Goal: Transaction & Acquisition: Book appointment/travel/reservation

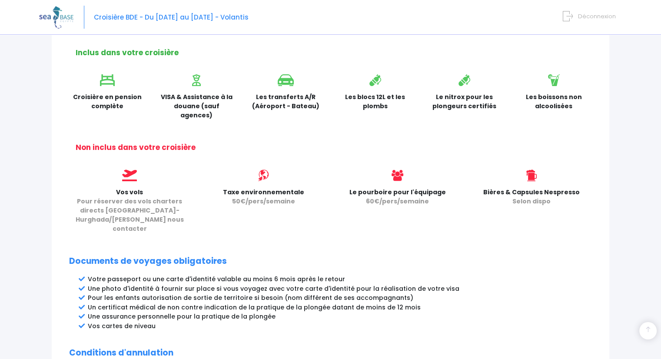
scroll to position [427, 0]
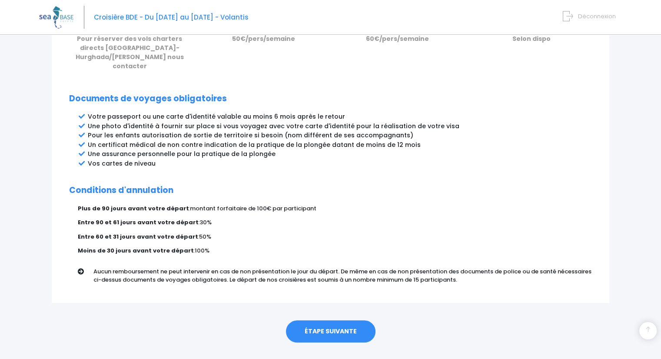
click at [328, 320] on link "ÉTAPE SUIVANTE" at bounding box center [331, 331] width 90 height 23
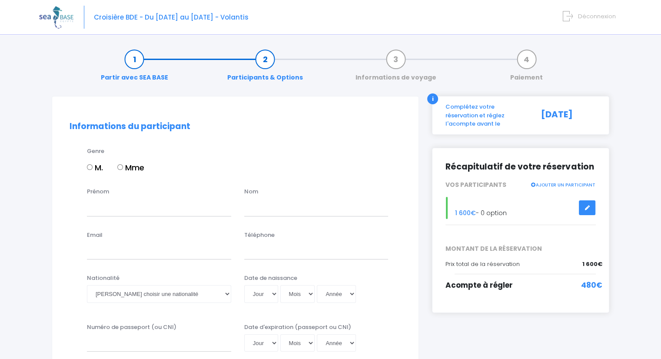
click at [104, 169] on div "M. Mme" at bounding box center [244, 169] width 314 height 15
click at [101, 169] on label "M." at bounding box center [95, 168] width 16 height 12
click at [93, 169] on input "M." at bounding box center [90, 167] width 6 height 6
radio input "true"
click at [115, 209] on input "Prénom" at bounding box center [159, 207] width 144 height 17
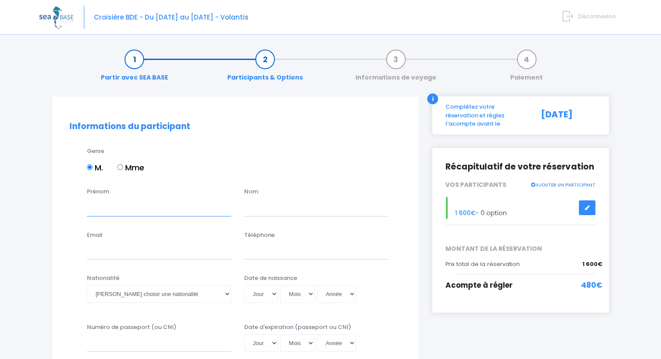
type input "[PERSON_NAME]"
type input "Masia"
type input "axflo.m@gmail.com"
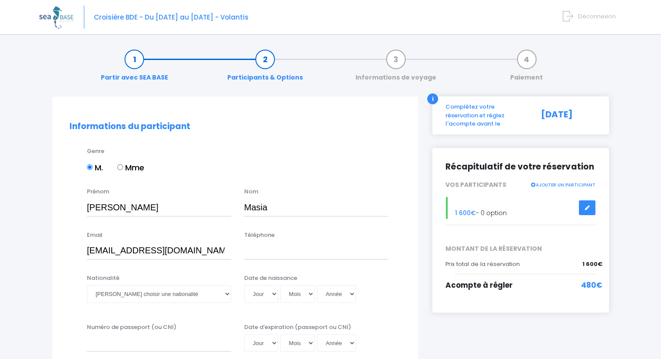
type input "0650663647"
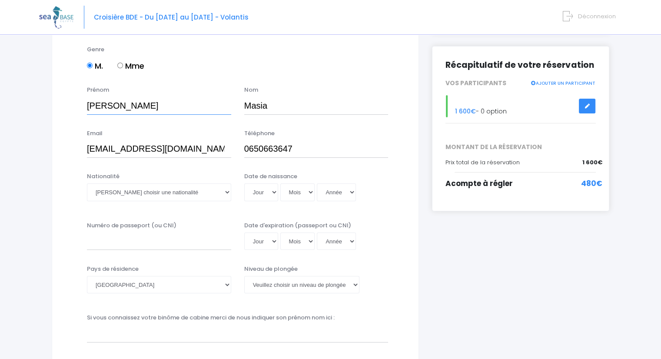
scroll to position [102, 0]
click at [153, 193] on select "Veuillez choisir une nationalité Afghane Albanaise Algerienne Allemande America…" at bounding box center [159, 191] width 144 height 17
select select "Française"
click at [87, 183] on select "Veuillez choisir une nationalité Afghane Albanaise Algerienne Allemande America…" at bounding box center [159, 191] width 144 height 17
click at [260, 193] on select "Jour 01 02 03 04 05 06 07 08 09 10 11 12 13 14 15 16 17 18 19 20 21 22 23 24 25…" at bounding box center [261, 191] width 34 height 17
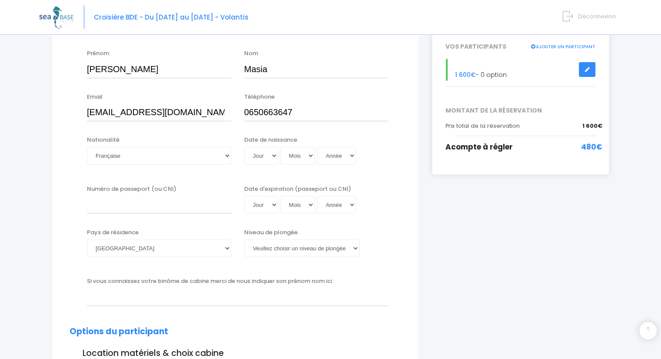
scroll to position [142, 0]
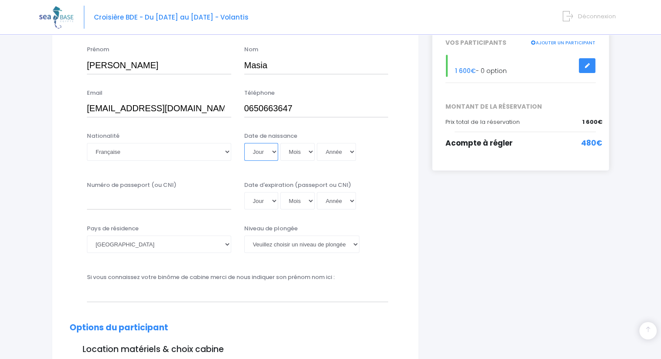
click at [256, 152] on select "Jour 01 02 03 04 05 06 07 08 09 10 11 12 13 14 15 16 17 18 19 20 21 22 23 24 25…" at bounding box center [261, 151] width 34 height 17
select select "12"
click at [244, 143] on select "Jour 01 02 03 04 05 06 07 08 09 10 11 12 13 14 15 16 17 18 19 20 21 22 23 24 25…" at bounding box center [261, 151] width 34 height 17
click at [301, 157] on select "Mois 01 02 03 04 05 06 07 08 09 10 11 12" at bounding box center [297, 151] width 35 height 17
select select "02"
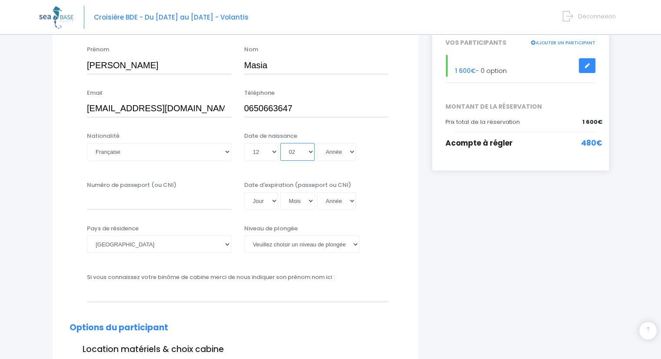
click at [280, 143] on select "Mois 01 02 03 04 05 06 07 08 09 10 11 12" at bounding box center [297, 151] width 35 height 17
select select "1999"
type input "1999-02-12"
select select "1996"
type input "1996-02-12"
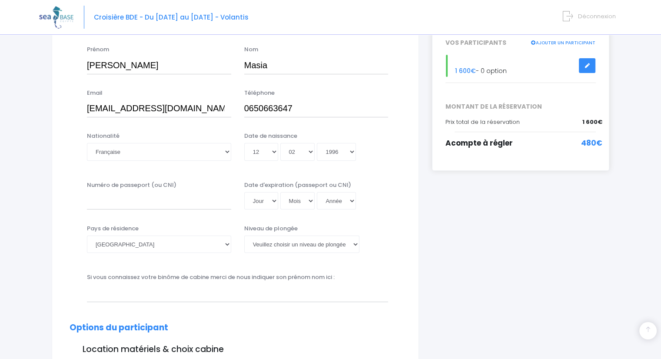
click at [173, 210] on div "Numéro de passeport (ou CNI) Date d'expiration (passeport ou CNI) Jour 01 02 03…" at bounding box center [235, 198] width 345 height 35
click at [181, 205] on input "Numéro de passeport (ou CNI)" at bounding box center [159, 200] width 144 height 17
type input "16AA01240"
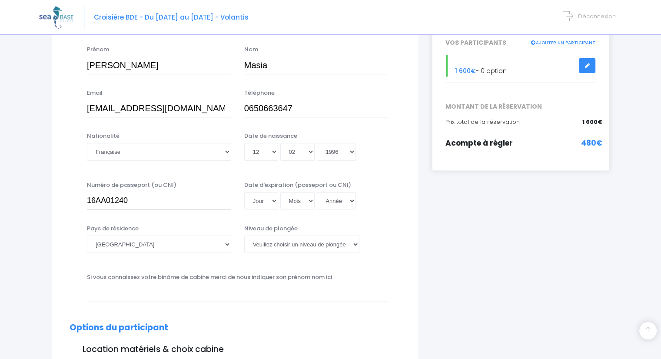
click at [353, 229] on div "Niveau de plongée Veuillez choisir un niveau de plongée Non plongeur Junior OW …" at bounding box center [316, 238] width 144 height 29
click at [268, 207] on select "Jour 01 02 03 04 05 06 07 08 09 10 11 12 13 14 15 16 17 18 19 20 21 22 23 24 25…" at bounding box center [261, 200] width 34 height 17
click at [266, 207] on select "Jour 01 02 03 04 05 06 07 08 09 10 11 12 13 14 15 16 17 18 19 20 21 22 23 24 25…" at bounding box center [261, 200] width 34 height 17
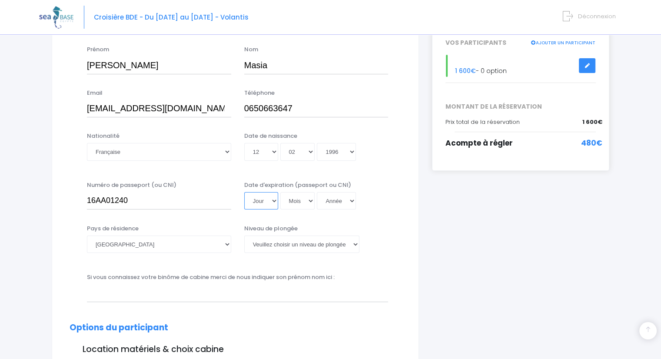
select select "25"
click at [244, 192] on select "Jour 01 02 03 04 05 06 07 08 09 10 11 12 13 14 15 16 17 18 19 20 21 22 23 24 25…" at bounding box center [261, 200] width 34 height 17
select select "01"
select select "2045"
type input "2045-01-25"
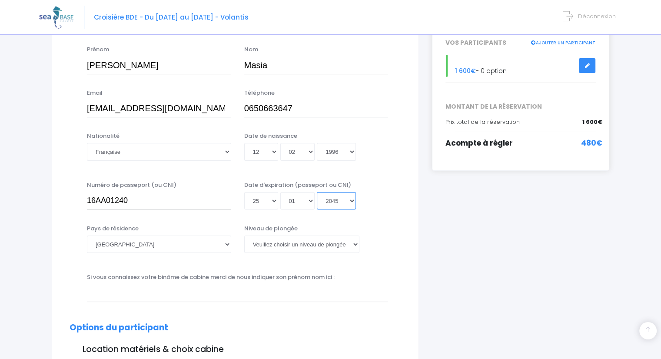
select select "2029"
type input "2029-01-25"
select select "2026"
type input "2026-01-25"
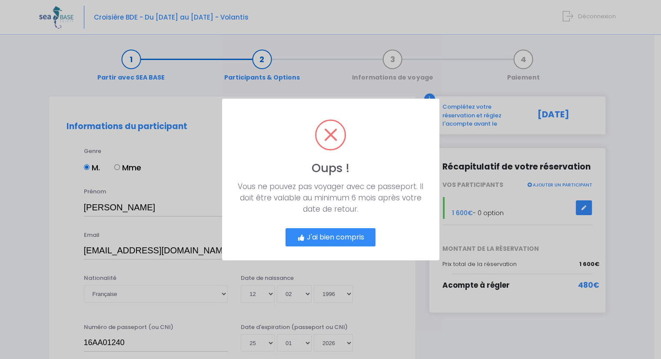
scroll to position [0, 0]
click at [369, 242] on button "J'ai bien compris" at bounding box center [334, 237] width 90 height 18
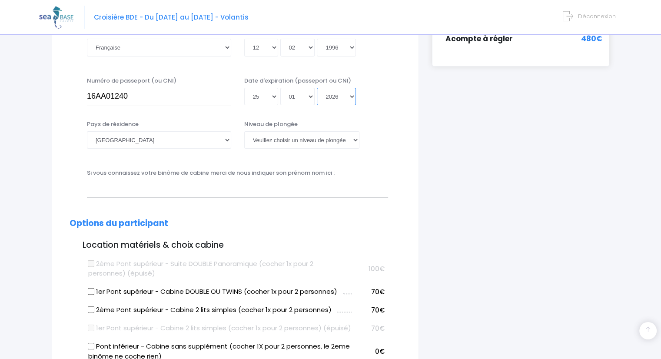
scroll to position [261, 0]
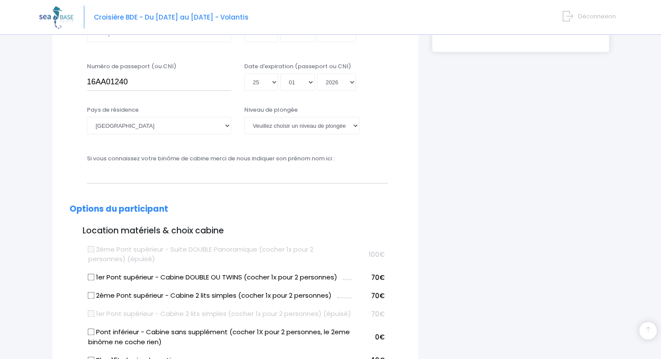
click at [312, 132] on select "Veuillez choisir un niveau de plongée Non plongeur Junior OW diver Adventure OW…" at bounding box center [301, 125] width 115 height 17
select select "N2"
click at [244, 117] on select "Veuillez choisir un niveau de plongée Non plongeur Junior OW diver Adventure OW…" at bounding box center [301, 125] width 115 height 17
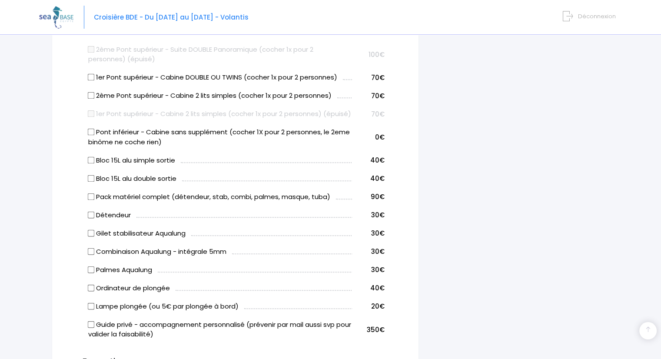
scroll to position [461, 0]
click at [280, 199] on td "Pack matériel complet (détendeur, stab, combi, palmes, masque, tuba)" at bounding box center [219, 195] width 266 height 18
click at [90, 200] on input "Pack matériel complet (détendeur, stab, combi, palmes, masque, tuba)" at bounding box center [91, 196] width 7 height 7
click at [92, 200] on input "Pack matériel complet (détendeur, stab, combi, palmes, masque, tuba)" at bounding box center [91, 196] width 7 height 7
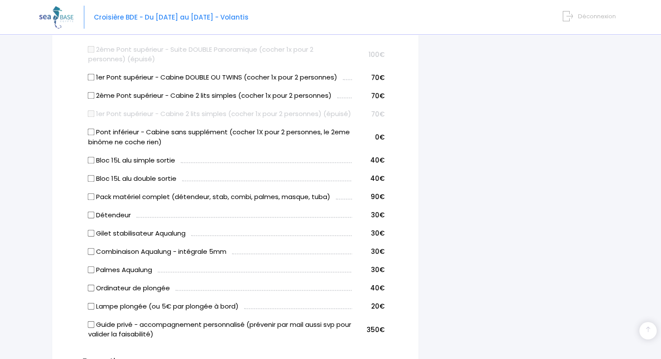
checkbox input "true"
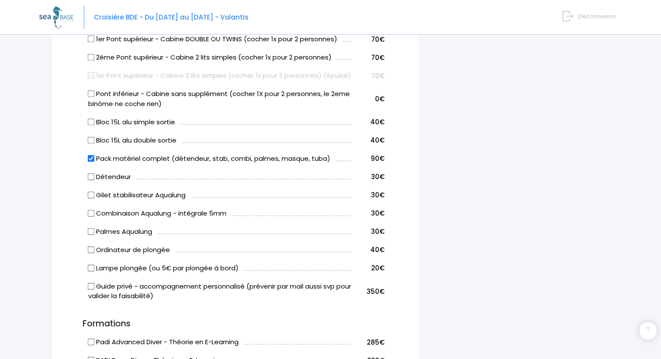
scroll to position [648, 0]
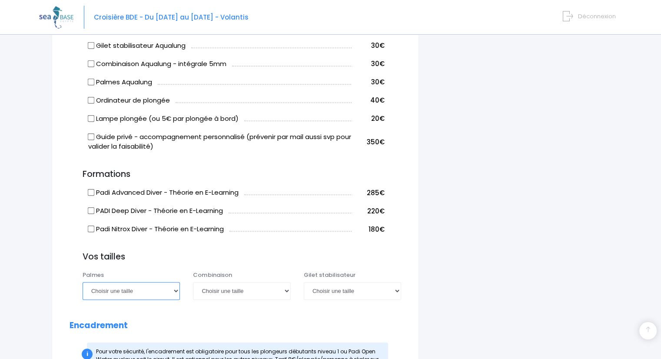
click at [161, 299] on select "Choisir une taille 36/37 38/39 40/41 42/43 44/45 46/47" at bounding box center [131, 290] width 97 height 17
select select "42/43"
click at [83, 292] on select "Choisir une taille 36/37 38/39 40/41 42/43 44/45 46/47" at bounding box center [131, 290] width 97 height 17
click at [216, 299] on select "Choisir une taille XS S M ML L XL XXL" at bounding box center [241, 290] width 97 height 17
click at [133, 292] on select "Choisir une taille 36/37 38/39 40/41 42/43 44/45 46/47" at bounding box center [131, 290] width 97 height 17
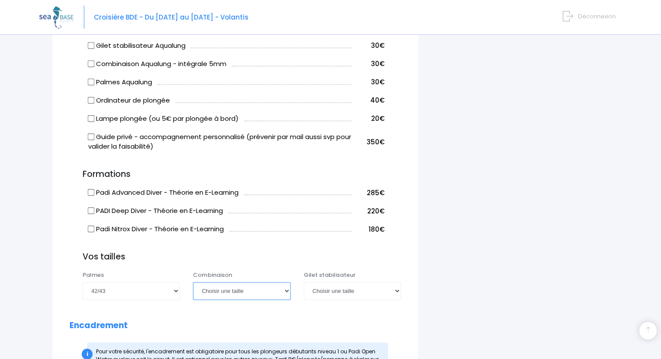
click at [235, 298] on select "Choisir une taille XS S M ML L XL XXL" at bounding box center [241, 290] width 97 height 17
select select "M"
click at [193, 292] on select "Choisir une taille XS S M ML L XL XXL" at bounding box center [241, 290] width 97 height 17
click at [342, 299] on select "Choisir une taille XXS XS S M ML L XL XXL" at bounding box center [352, 290] width 97 height 17
select select "M"
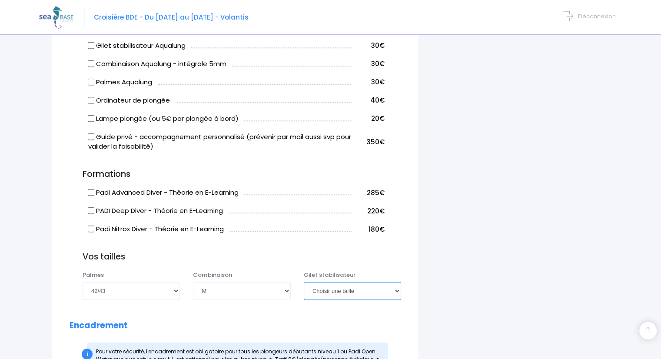
click at [304, 292] on select "Choisir une taille XXS XS S M ML L XL XXL" at bounding box center [352, 290] width 97 height 17
click at [322, 262] on h3 "Vos tailles" at bounding box center [242, 257] width 319 height 10
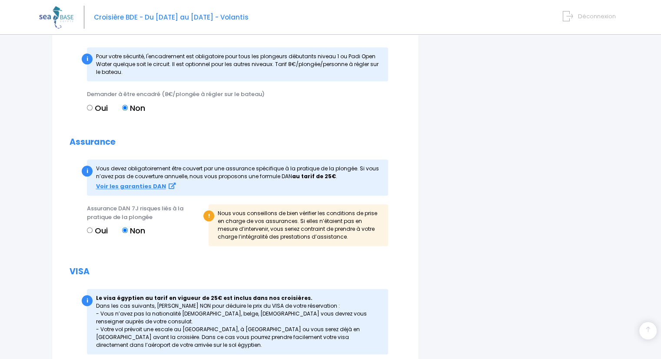
scroll to position [943, 0]
click at [87, 233] on input "Oui" at bounding box center [90, 231] width 6 height 6
radio input "true"
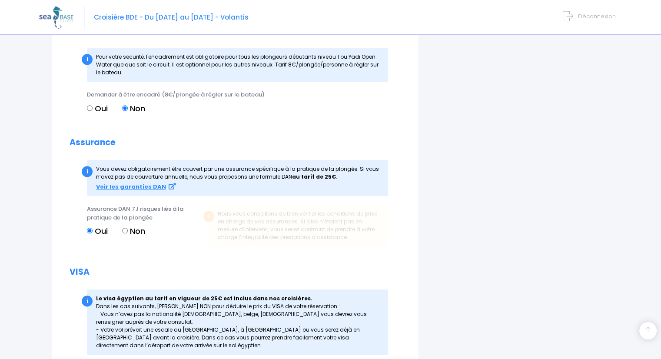
click at [87, 233] on input "Oui" at bounding box center [90, 231] width 6 height 6
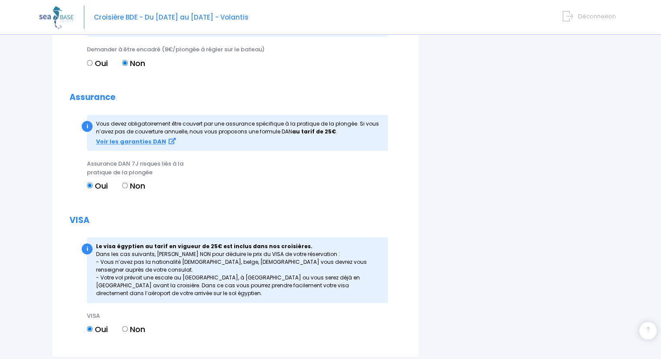
scroll to position [1070, 0]
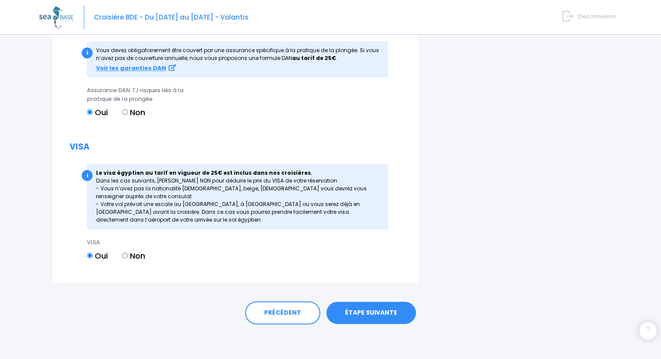
click at [383, 322] on link "ÉTAPE SUIVANTE" at bounding box center [371, 313] width 90 height 23
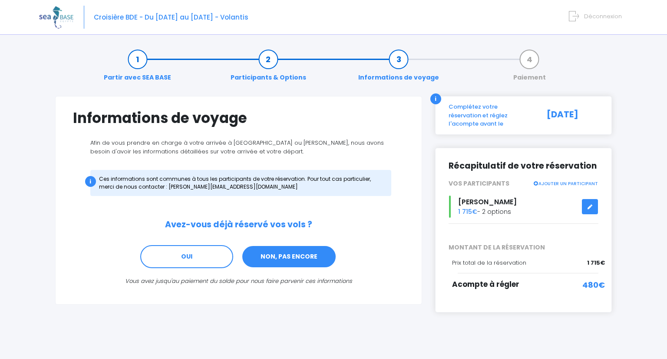
click at [267, 258] on link "NON, PAS ENCORE" at bounding box center [289, 256] width 95 height 23
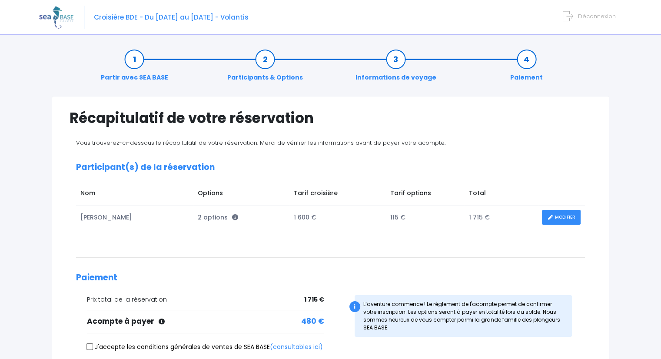
scroll to position [106, 0]
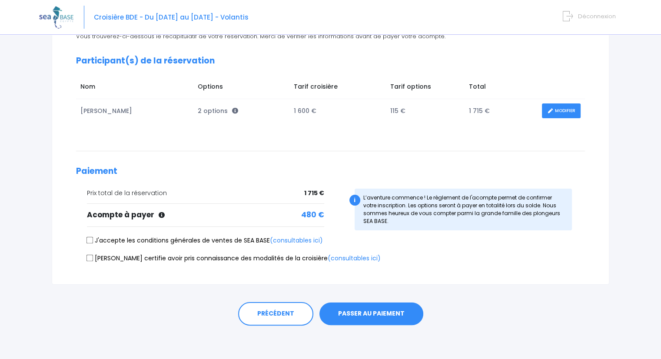
click at [99, 241] on label "J'accepte les conditions générales de ventes de SEA BASE (consultables ici)" at bounding box center [205, 240] width 236 height 9
click at [93, 241] on input "J'accepte les conditions générales de ventes de SEA BASE (consultables ici)" at bounding box center [89, 240] width 7 height 7
checkbox input "true"
click at [96, 260] on label "Je certifie avoir pris connaissance des modalités de la croisière (consultables…" at bounding box center [234, 258] width 294 height 9
click at [93, 260] on input "Je certifie avoir pris connaissance des modalités de la croisière (consultables…" at bounding box center [89, 257] width 7 height 7
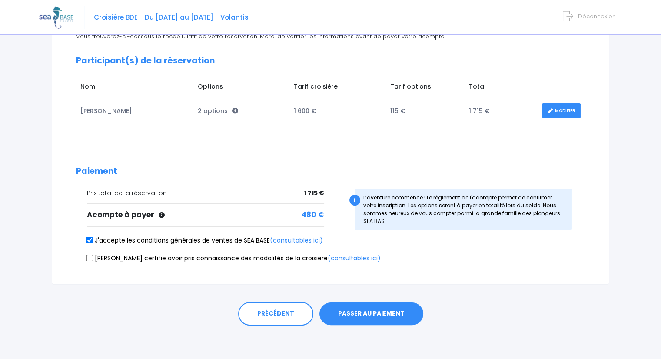
checkbox input "true"
click at [335, 303] on button "PASSER AU PAIEMENT" at bounding box center [371, 313] width 104 height 23
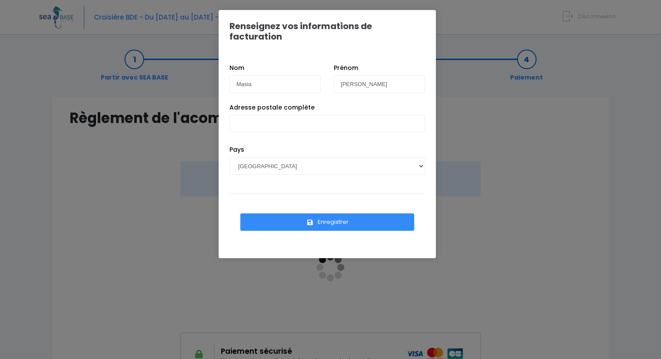
click at [335, 303] on div "Renseignez vos informations de facturation Nom Masia Prénom Axel Pays [GEOGRAPH…" at bounding box center [330, 179] width 661 height 359
click at [356, 118] on input "Adresse postale complète" at bounding box center [327, 123] width 196 height 17
type input "[STREET_ADDRESS] de la Malogineste"
click at [359, 172] on div "Pays AFGHANISTAN AFRIQUE DU SUD ÅLAND, ÎLES ALBANIE ALGÉRIE ALLEMAGNE ANDORRE A…" at bounding box center [327, 166] width 209 height 43
click at [351, 213] on button "Enregistrer" at bounding box center [327, 221] width 174 height 17
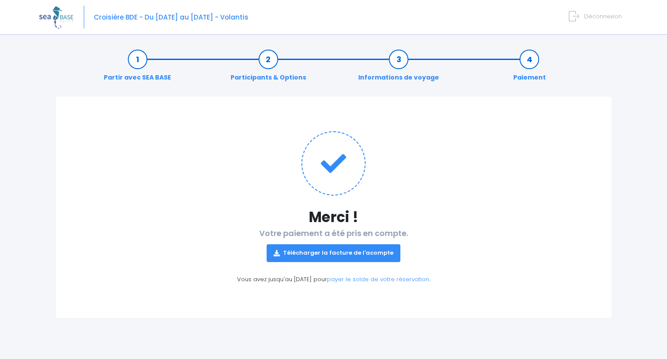
click at [252, 22] on div "Croisière BDE - Du [DATE] au [DATE] - Volantis Déconnexion" at bounding box center [327, 17] width 576 height 35
click at [249, 20] on span "Croisière BDE - Du [DATE] au [DATE] - Volantis" at bounding box center [171, 17] width 155 height 9
copy span "Volantis"
